Goal: Information Seeking & Learning: Learn about a topic

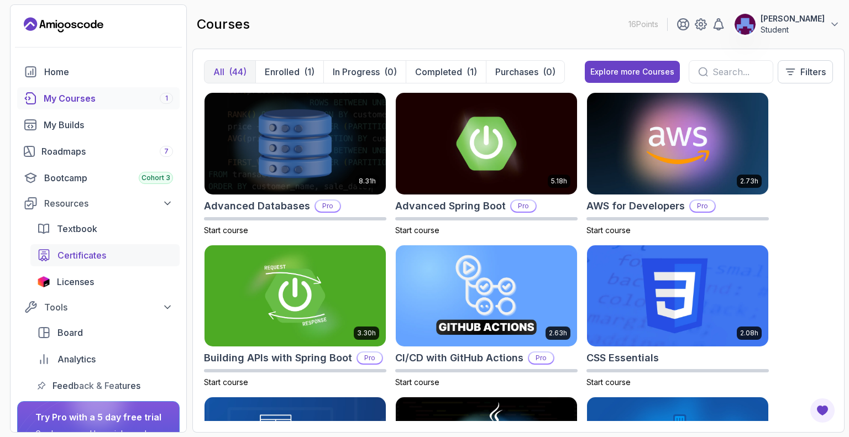
click at [71, 249] on span "Certificates" at bounding box center [81, 255] width 49 height 13
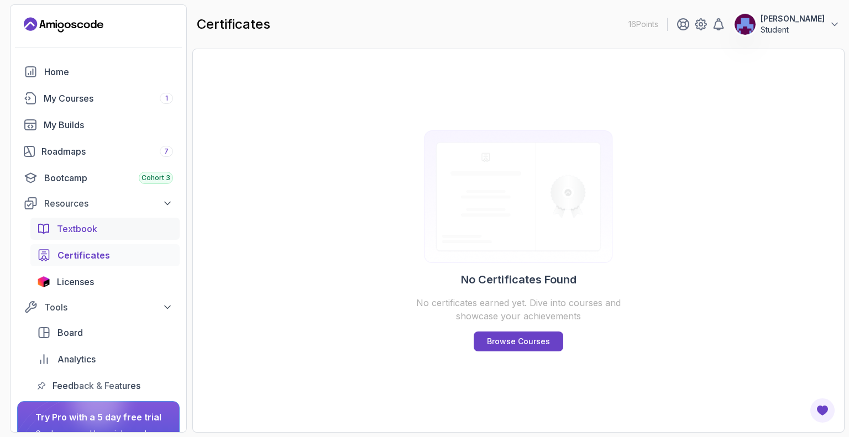
click at [85, 226] on span "Textbook" at bounding box center [77, 228] width 40 height 13
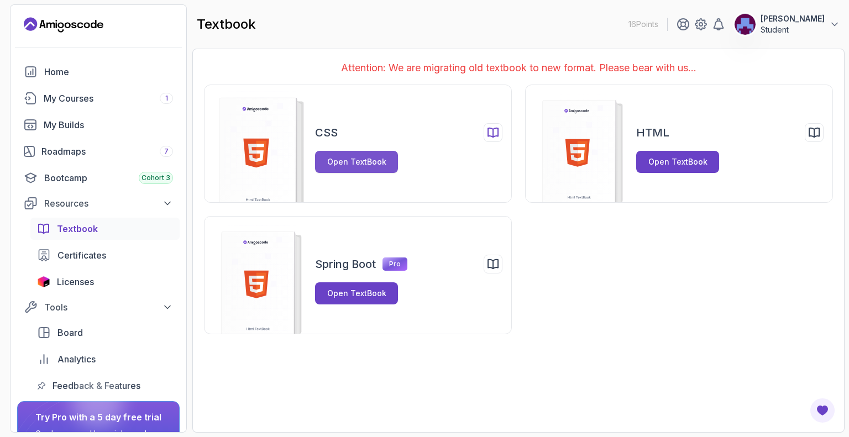
click at [342, 166] on div "Open TextBook" at bounding box center [356, 161] width 59 height 11
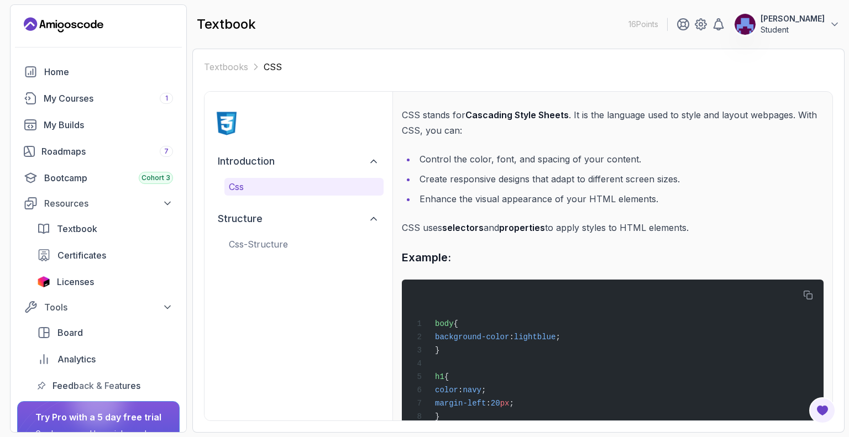
scroll to position [71, 0]
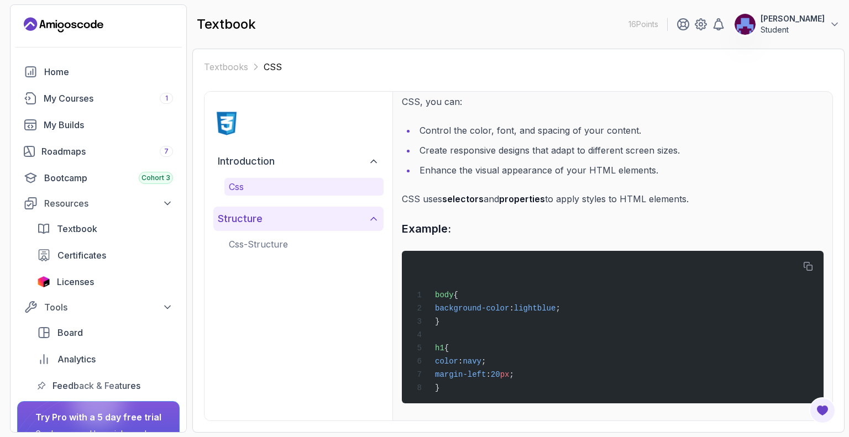
click at [356, 221] on button "structure" at bounding box center [298, 219] width 170 height 24
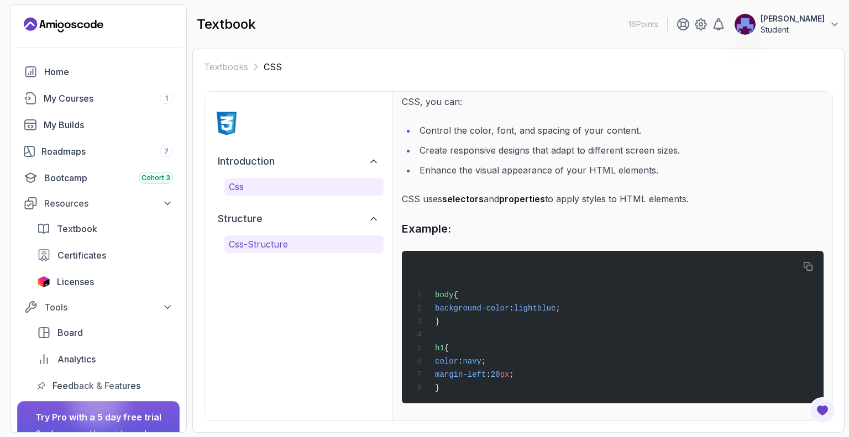
click at [338, 249] on p "css-structure" at bounding box center [304, 244] width 150 height 13
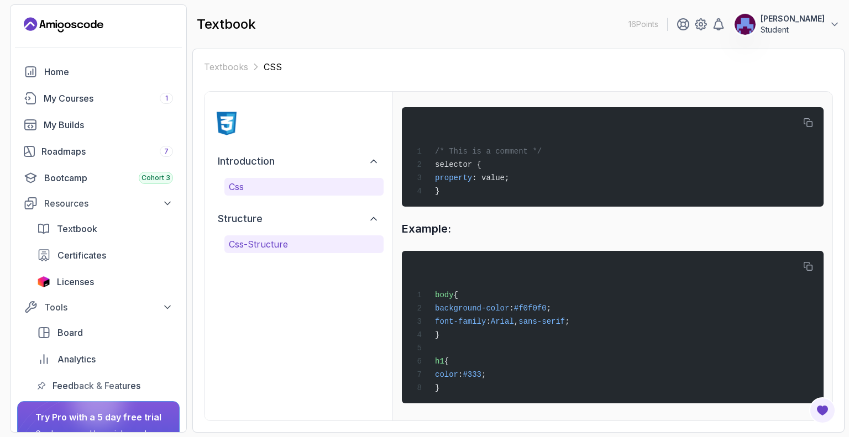
scroll to position [0, 0]
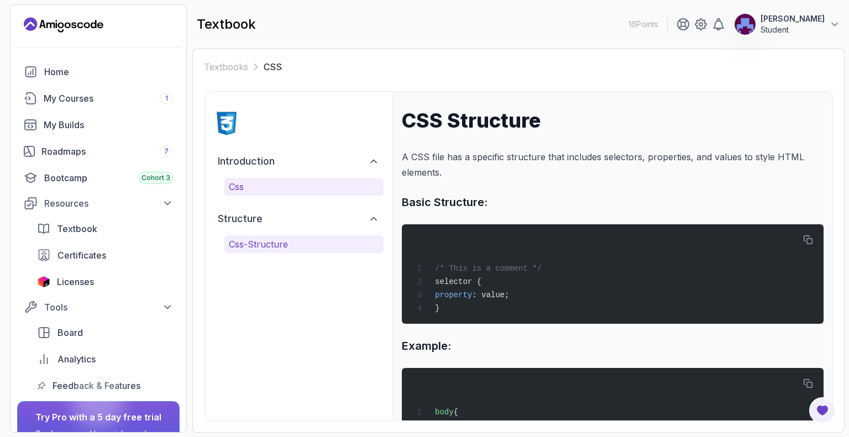
click at [337, 186] on p "css" at bounding box center [304, 186] width 150 height 13
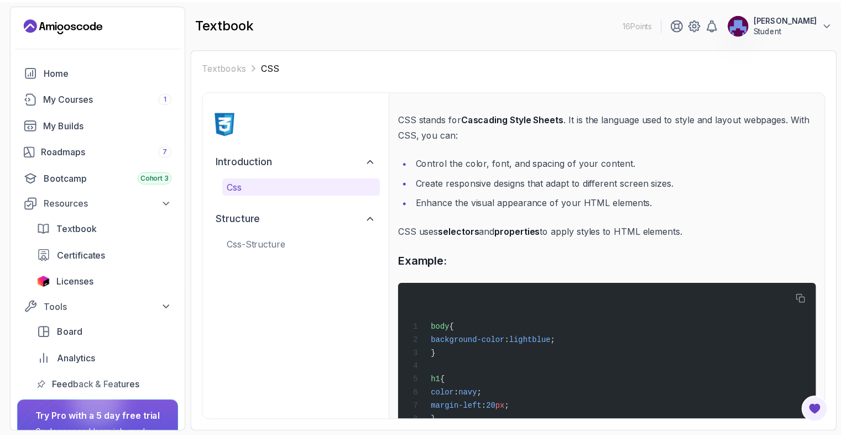
scroll to position [71, 0]
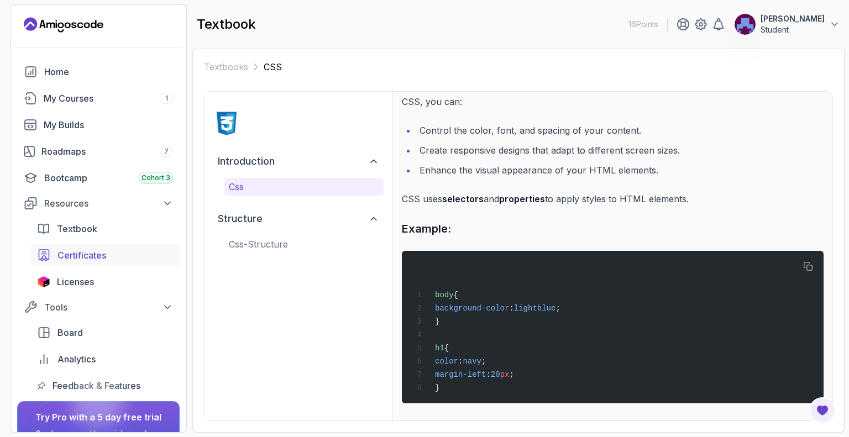
click at [108, 257] on div "Certificates" at bounding box center [115, 255] width 116 height 13
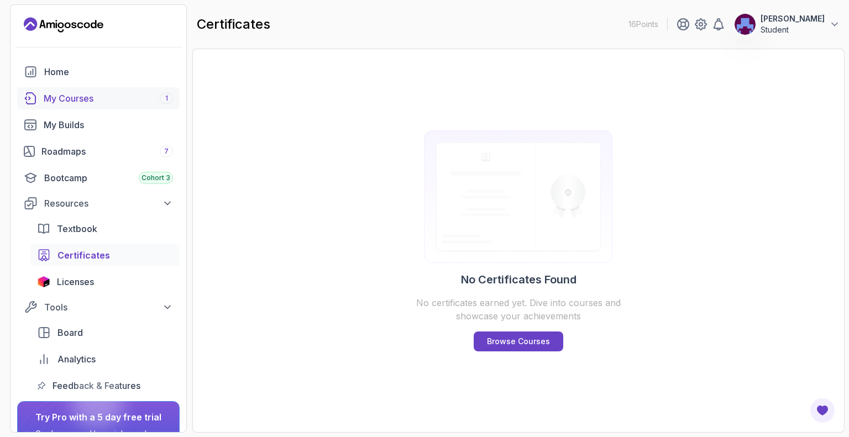
click at [69, 102] on div "My Courses 1" at bounding box center [108, 98] width 129 height 13
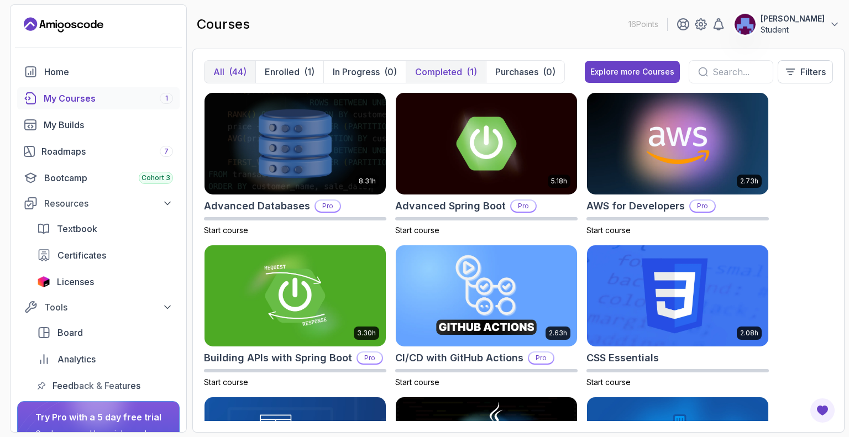
click at [425, 72] on p "Completed" at bounding box center [438, 71] width 47 height 13
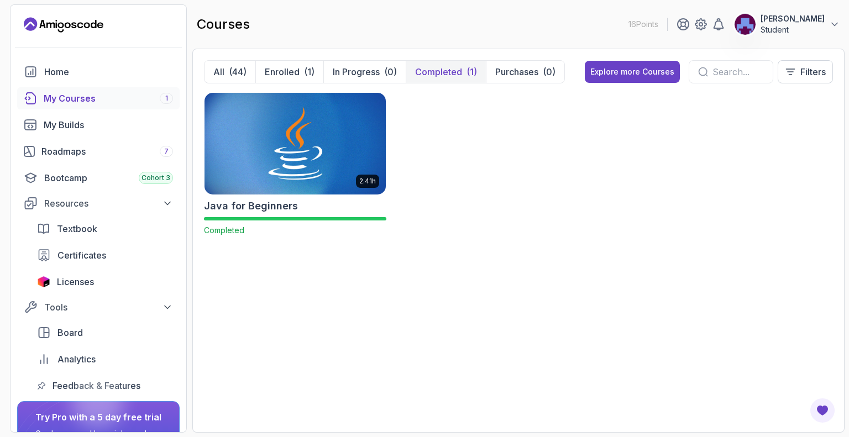
drag, startPoint x: 353, startPoint y: 165, endPoint x: 289, endPoint y: 281, distance: 132.1
click at [289, 281] on div "2.41h Java for Beginners Completed" at bounding box center [518, 256] width 629 height 329
click at [223, 70] on p "All" at bounding box center [218, 71] width 11 height 13
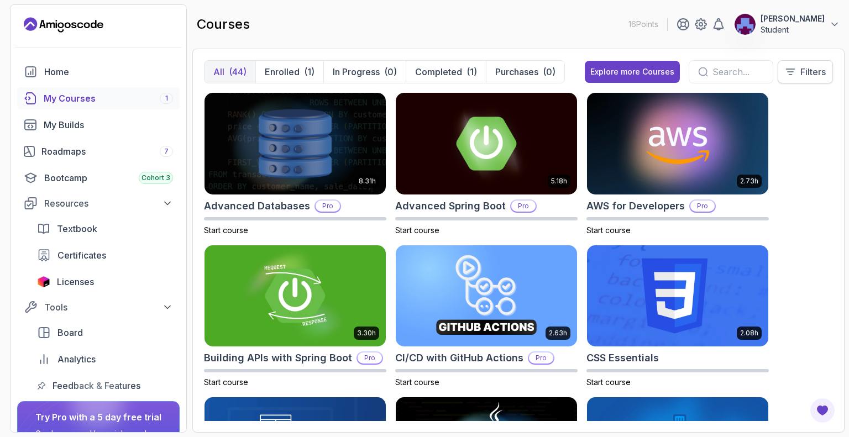
click at [797, 77] on button "Filters" at bounding box center [805, 71] width 55 height 23
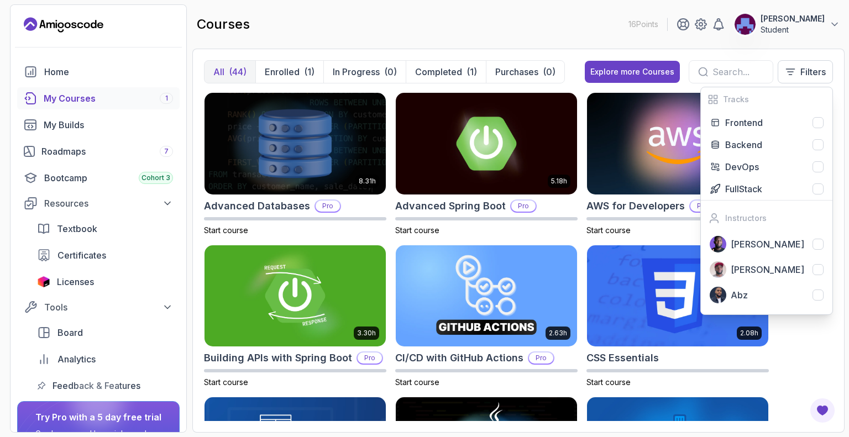
click at [782, 356] on div "8.31h Advanced Databases Pro Start course 5.18h Advanced Spring Boot Pro Start …" at bounding box center [518, 256] width 629 height 329
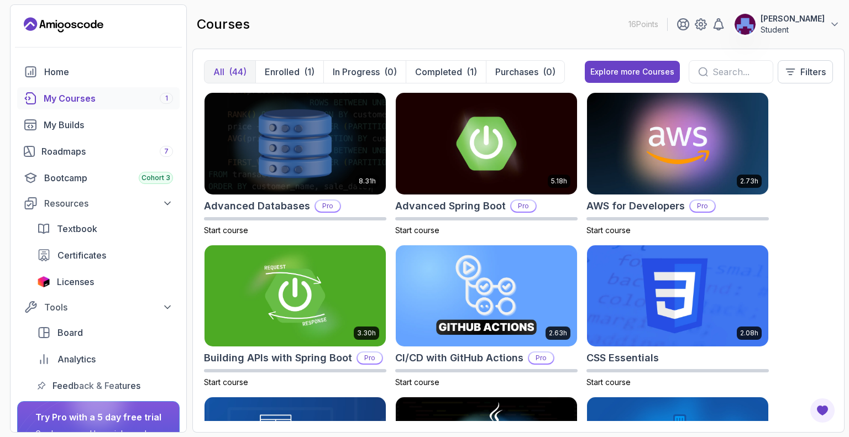
click at [60, 22] on icon "Landing page" at bounding box center [64, 25] width 80 height 18
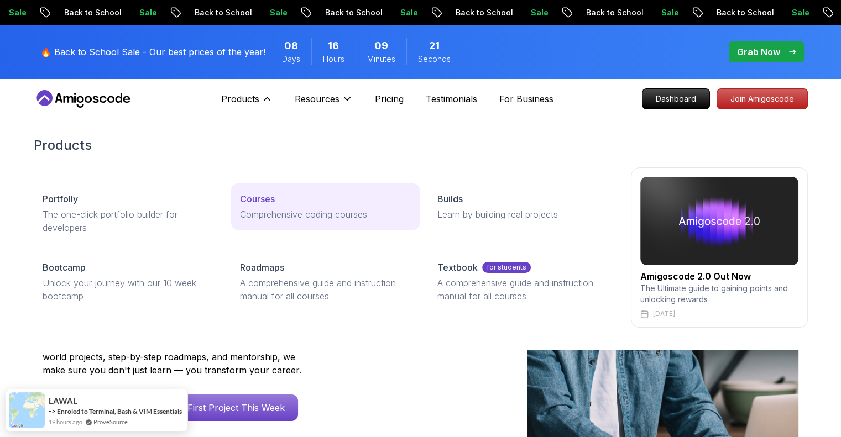
click at [261, 198] on p "Courses" at bounding box center [257, 198] width 35 height 13
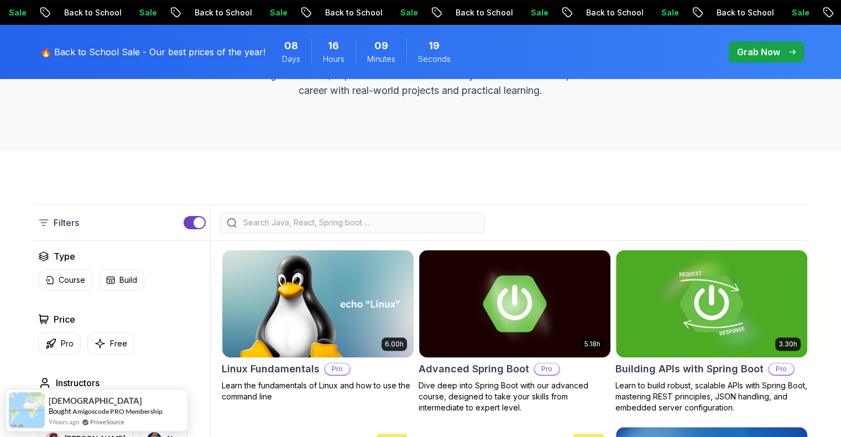
scroll to position [221, 0]
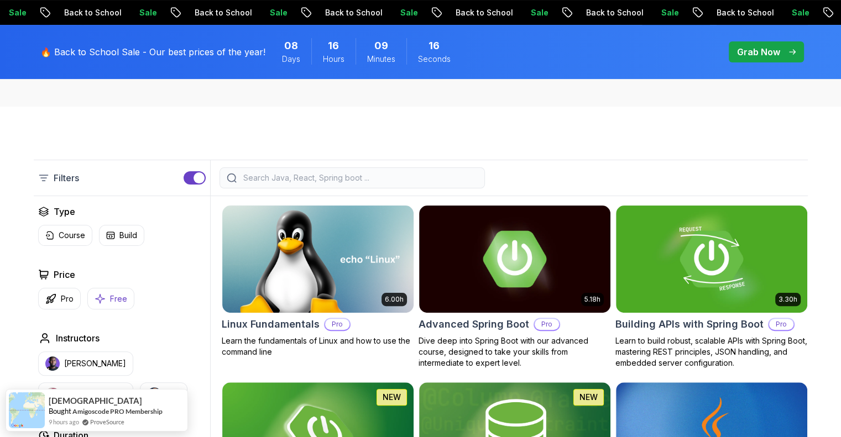
click at [100, 298] on icon "button" at bounding box center [100, 299] width 11 height 12
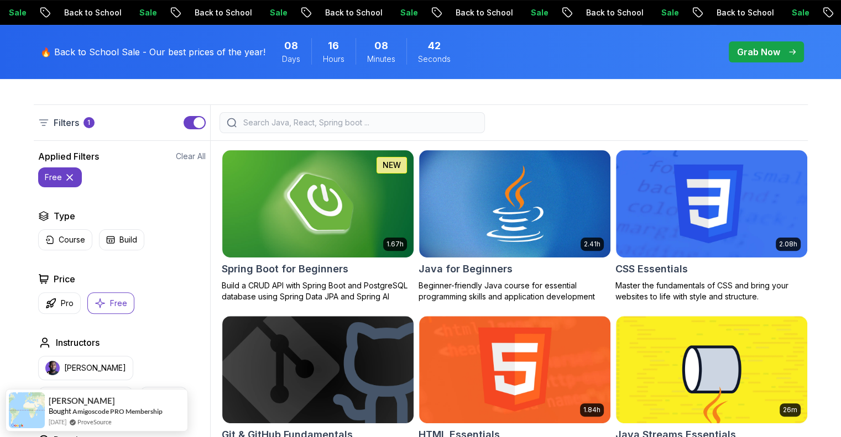
scroll to position [387, 0]
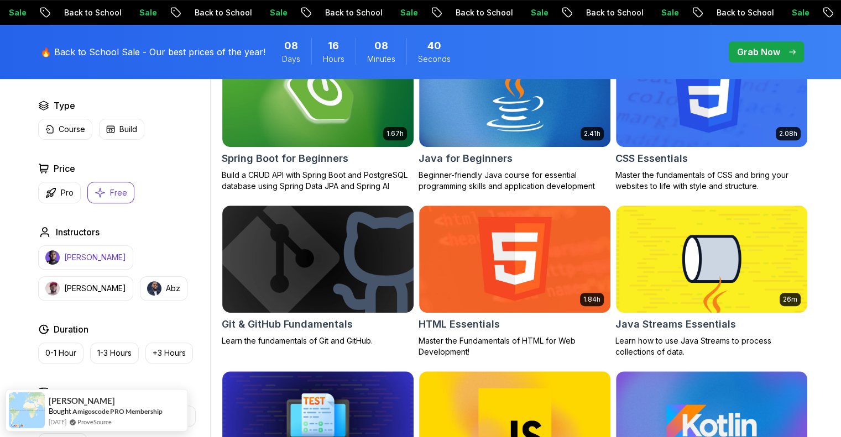
click at [102, 255] on p "[PERSON_NAME]" at bounding box center [95, 257] width 62 height 11
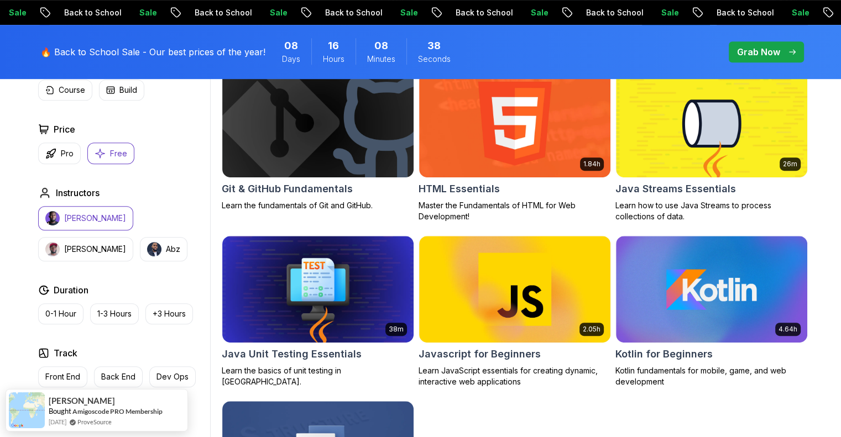
scroll to position [608, 0]
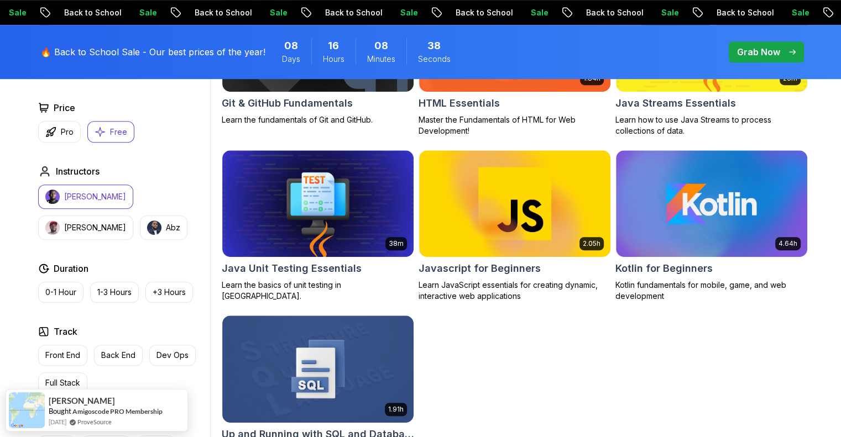
click at [95, 197] on p "[PERSON_NAME]" at bounding box center [95, 196] width 62 height 11
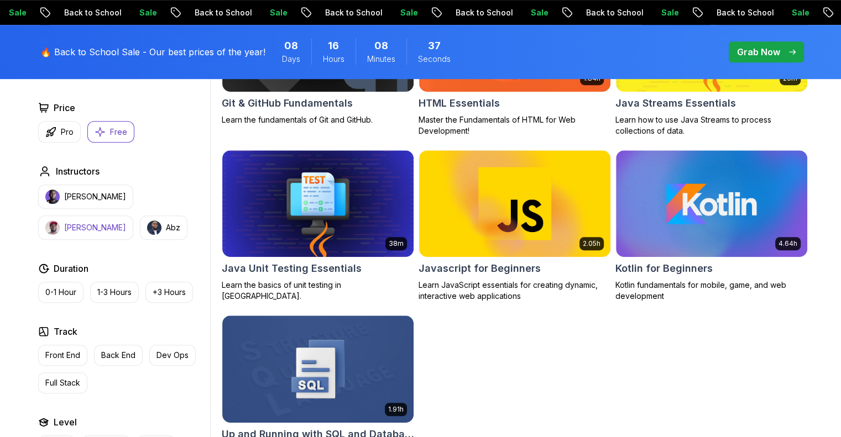
click at [133, 216] on button "[PERSON_NAME]" at bounding box center [85, 228] width 95 height 24
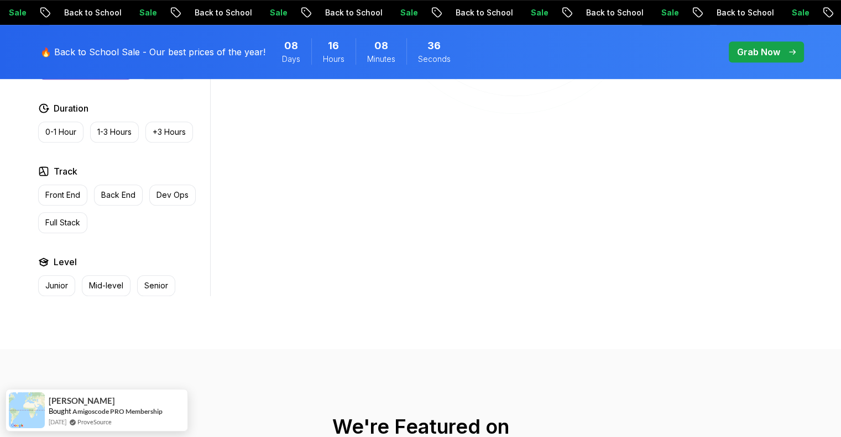
scroll to position [442, 0]
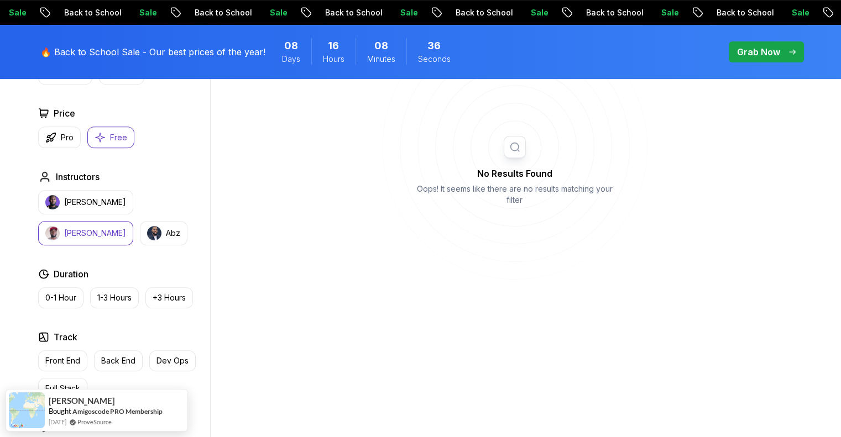
click at [133, 221] on button "[PERSON_NAME]" at bounding box center [85, 233] width 95 height 24
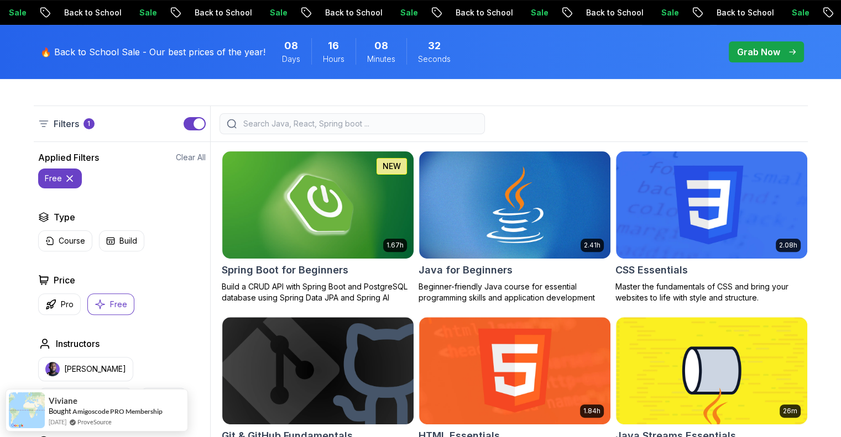
scroll to position [166, 0]
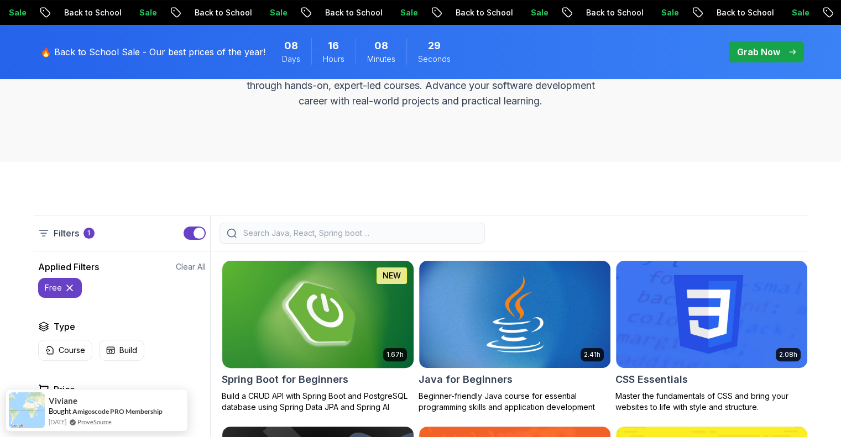
click at [263, 281] on img at bounding box center [317, 314] width 201 height 112
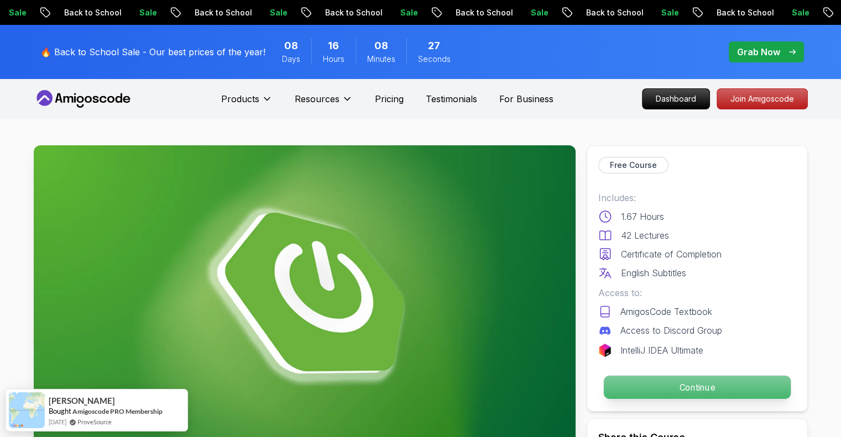
click at [687, 392] on p "Continue" at bounding box center [696, 387] width 187 height 23
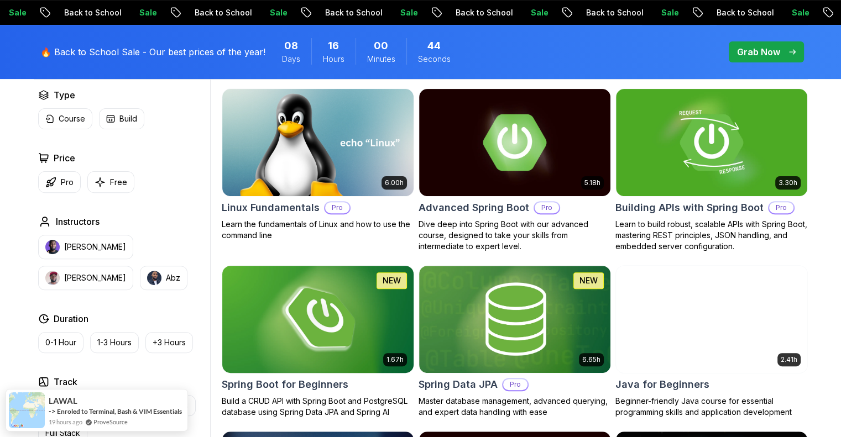
scroll to position [387, 0]
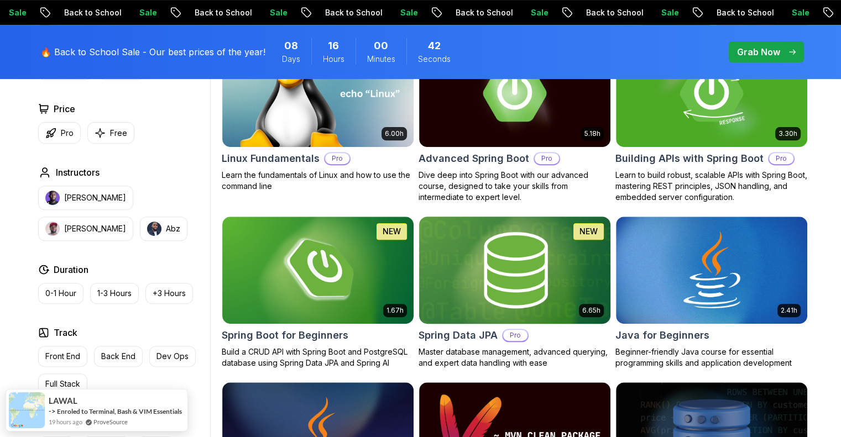
click at [473, 266] on img at bounding box center [514, 270] width 201 height 112
